Goal: Information Seeking & Learning: Learn about a topic

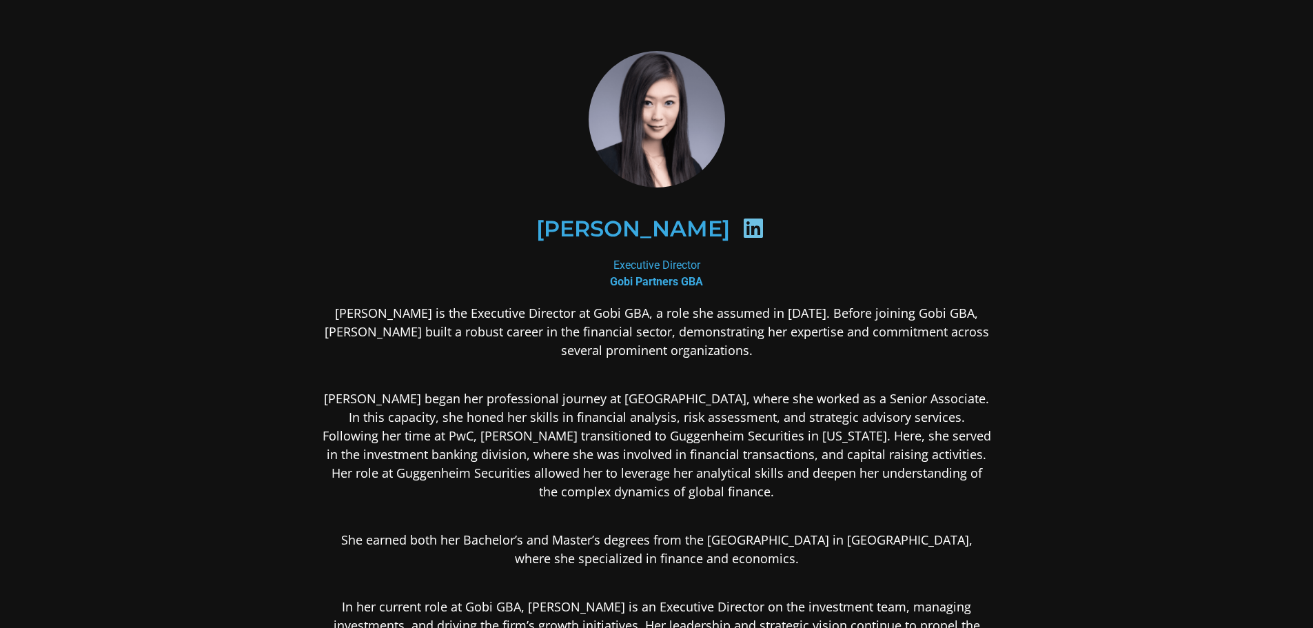
click at [742, 228] on icon at bounding box center [753, 228] width 22 height 22
click at [742, 229] on icon at bounding box center [753, 228] width 22 height 22
click at [689, 230] on h2 "[PERSON_NAME]" at bounding box center [633, 229] width 194 height 22
click at [742, 229] on icon at bounding box center [753, 228] width 22 height 22
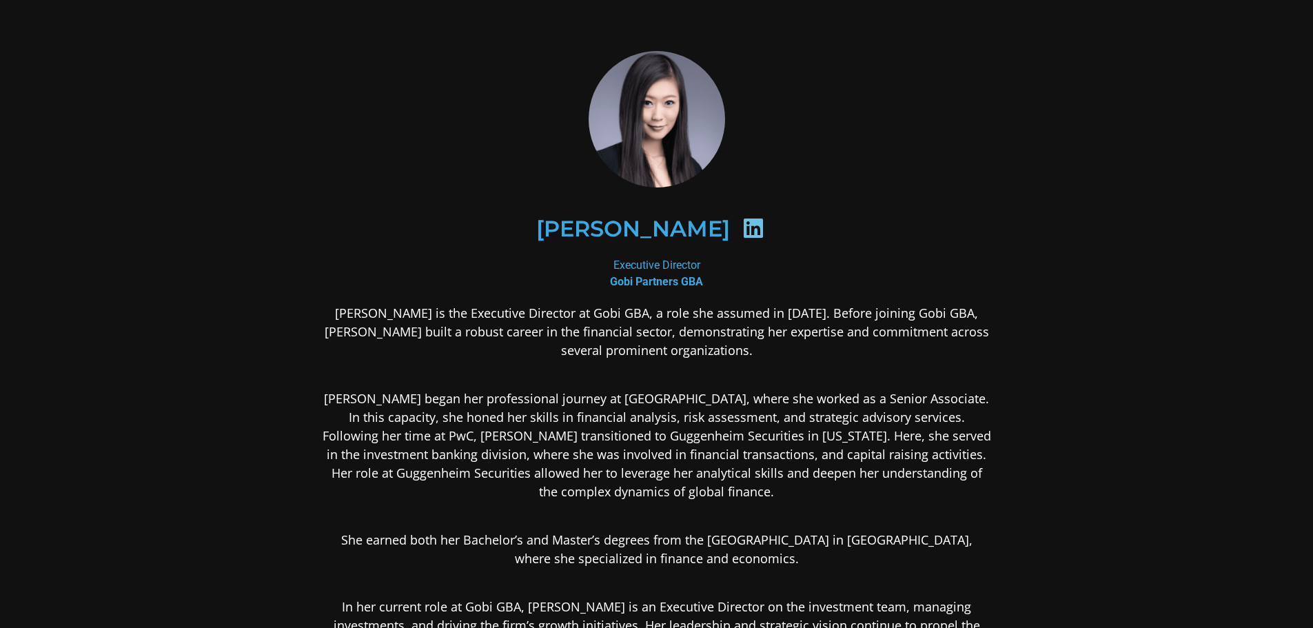
click at [742, 229] on icon at bounding box center [753, 228] width 22 height 22
click at [742, 230] on icon at bounding box center [753, 228] width 22 height 22
click at [742, 226] on icon at bounding box center [753, 228] width 22 height 22
drag, startPoint x: 697, startPoint y: 258, endPoint x: 688, endPoint y: 276, distance: 20.7
click at [697, 258] on div "Executive Director Gobi Partners GBA" at bounding box center [657, 273] width 670 height 33
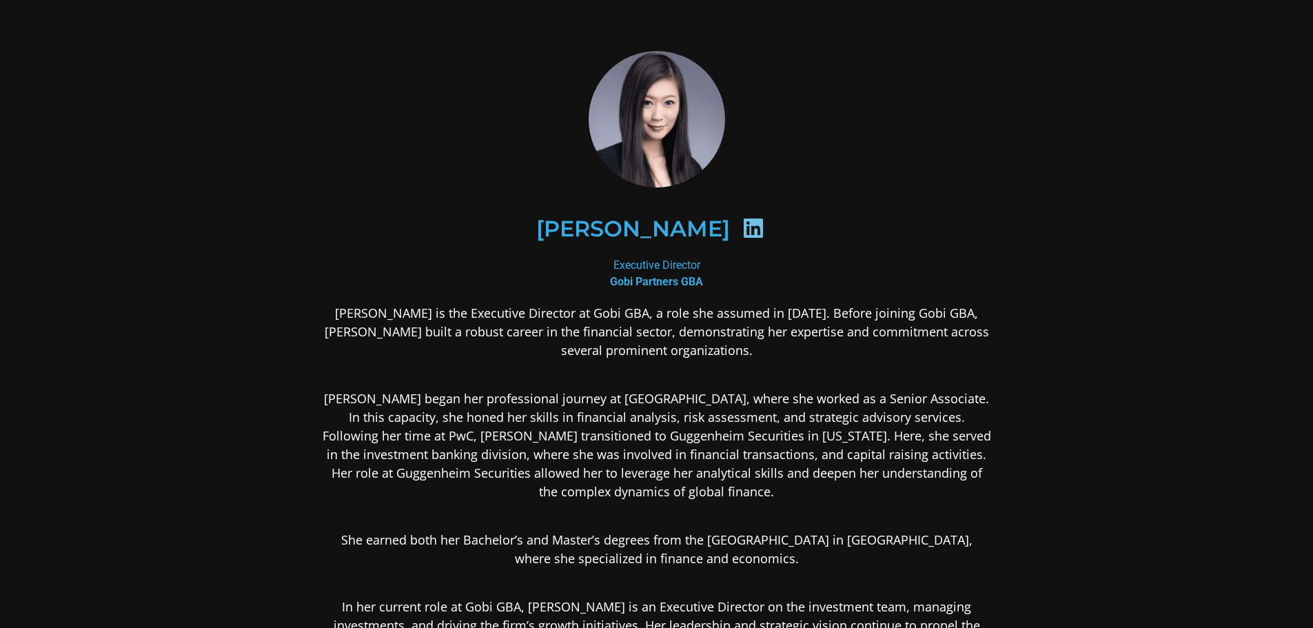
click at [688, 281] on b "Gobi Partners GBA" at bounding box center [656, 281] width 93 height 13
click at [742, 232] on icon at bounding box center [753, 228] width 22 height 22
click at [625, 129] on img at bounding box center [656, 119] width 152 height 136
click at [658, 283] on b "Gobi Partners GBA" at bounding box center [656, 281] width 93 height 13
drag, startPoint x: 657, startPoint y: 285, endPoint x: 673, endPoint y: 284, distance: 16.6
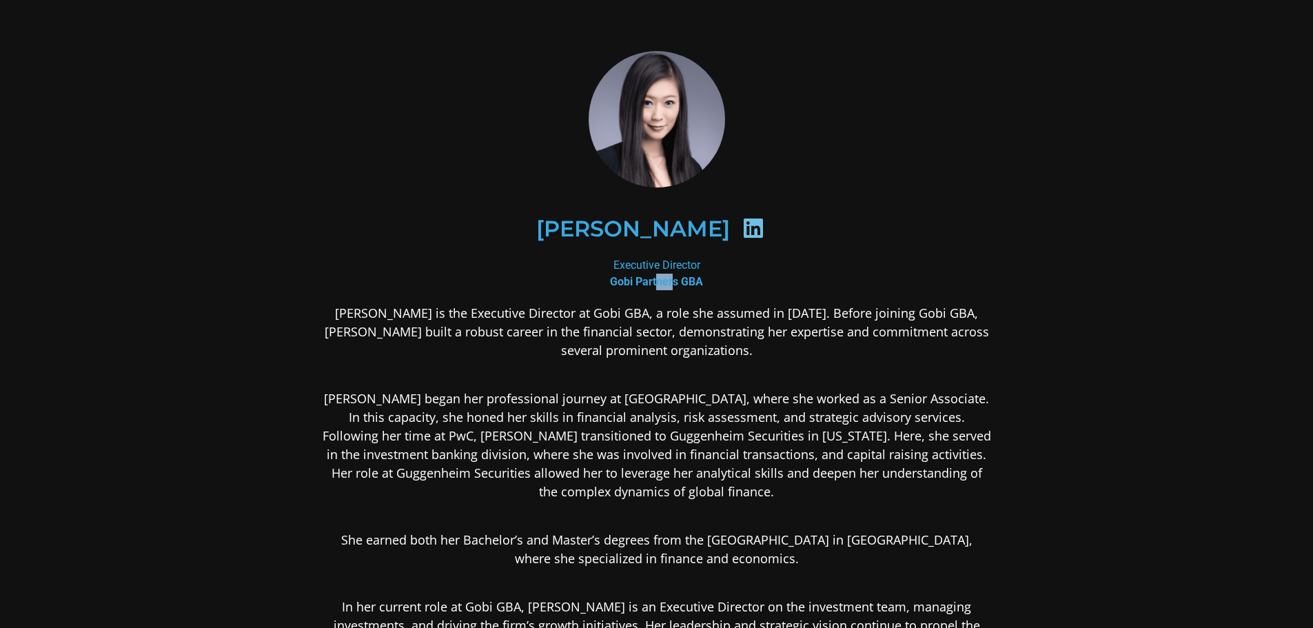
click at [673, 284] on b "Gobi Partners GBA" at bounding box center [656, 281] width 93 height 13
